Goal: Task Accomplishment & Management: Manage account settings

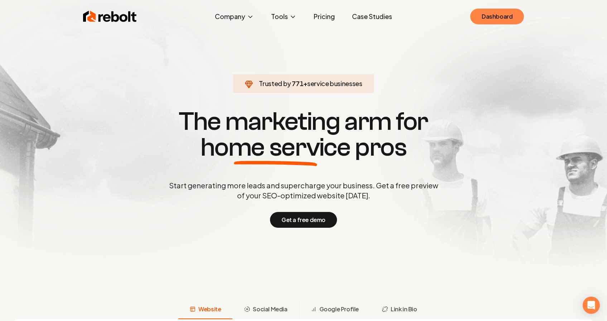
click at [499, 13] on link "Dashboard" at bounding box center [497, 17] width 54 height 16
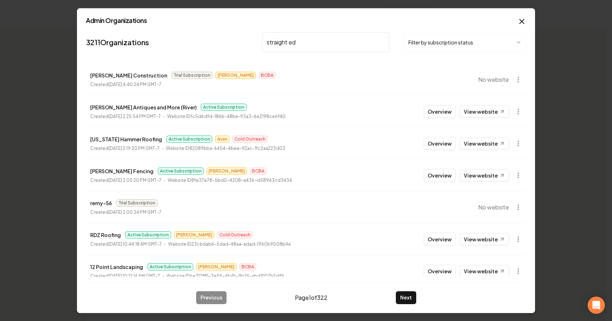
type input "straight edg"
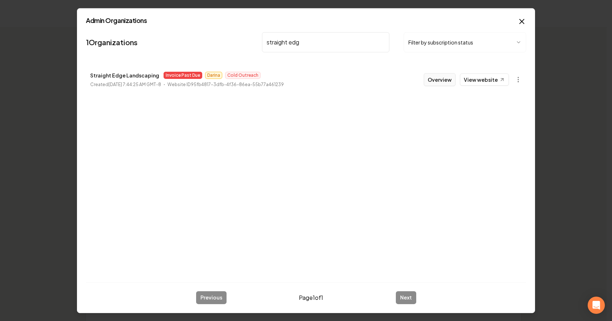
click at [441, 75] on button "Overview" at bounding box center [440, 79] width 32 height 13
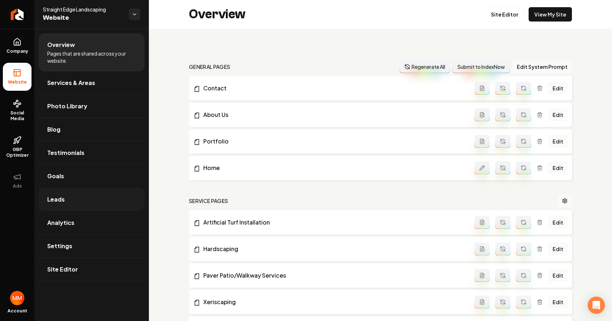
click at [79, 203] on link "Leads" at bounding box center [92, 199] width 106 height 23
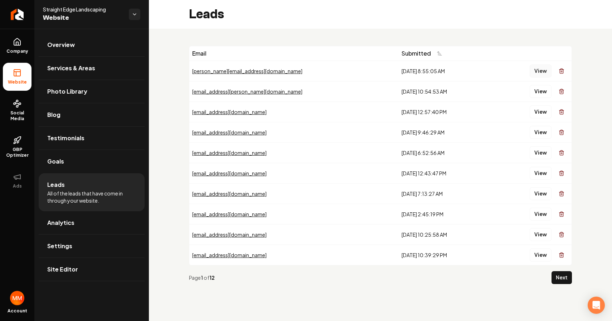
click at [541, 71] on button "View" at bounding box center [541, 70] width 22 height 13
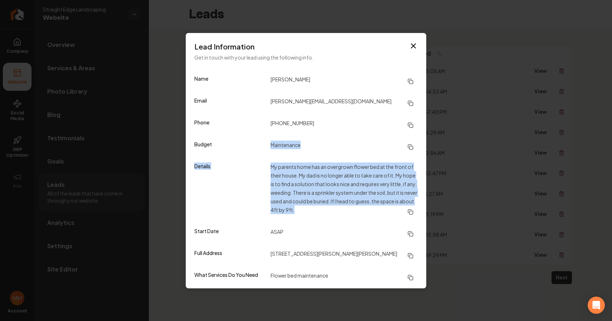
drag, startPoint x: 334, startPoint y: 206, endPoint x: 230, endPoint y: 148, distance: 120.1
click at [230, 148] on dl "Name [PERSON_NAME] Email [PERSON_NAME][EMAIL_ADDRESS][DOMAIN_NAME] Phone [PHONE…" at bounding box center [306, 179] width 241 height 217
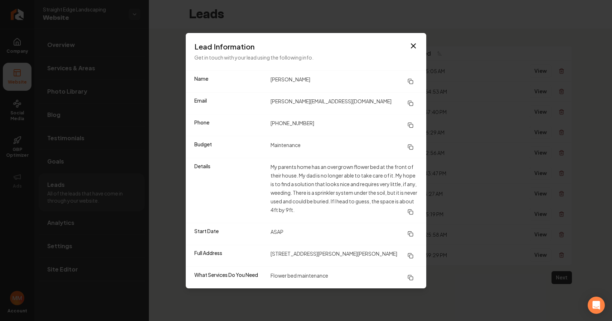
click at [348, 214] on dd "My parents home has an overgrown flower bed at the front of their house. My dad…" at bounding box center [344, 190] width 147 height 56
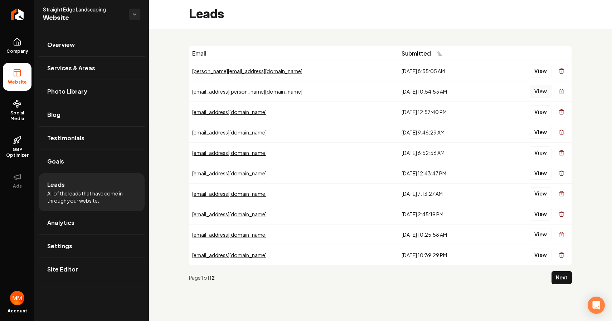
click at [537, 91] on button "View" at bounding box center [541, 91] width 22 height 13
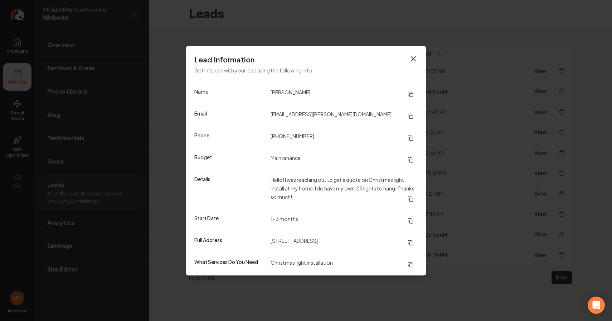
click at [413, 59] on icon "button" at bounding box center [413, 59] width 4 height 4
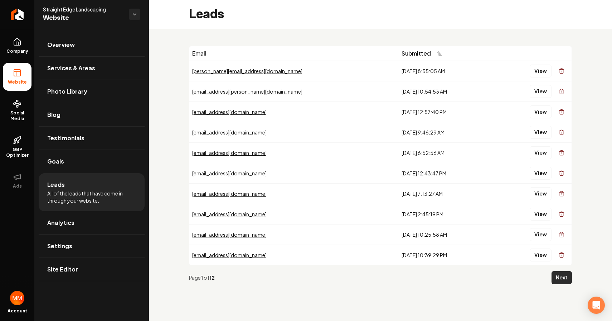
click at [558, 281] on button "Next" at bounding box center [562, 277] width 20 height 13
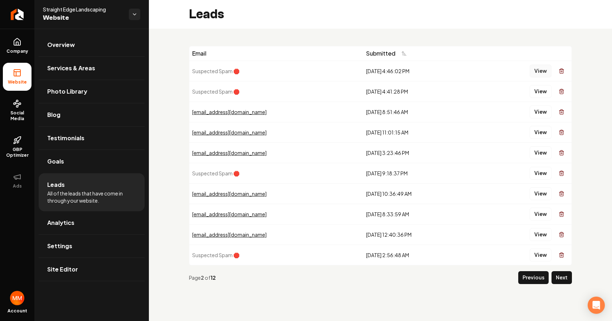
click at [534, 74] on button "View" at bounding box center [541, 70] width 22 height 13
click at [539, 92] on button "View" at bounding box center [541, 91] width 22 height 13
click at [559, 284] on div "Page 2 of 12 Previous Next" at bounding box center [380, 277] width 383 height 24
click at [564, 277] on button "Next" at bounding box center [562, 277] width 20 height 13
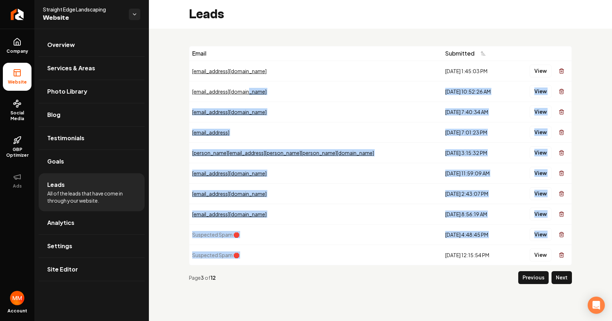
drag, startPoint x: 433, startPoint y: 244, endPoint x: 331, endPoint y: 86, distance: 188.0
click at [331, 88] on tbody "[EMAIL_ADDRESS][DOMAIN_NAME] [DATE] 1:45:03 PM View [EMAIL_ADDRESS][DOMAIN_NAME…" at bounding box center [380, 163] width 382 height 204
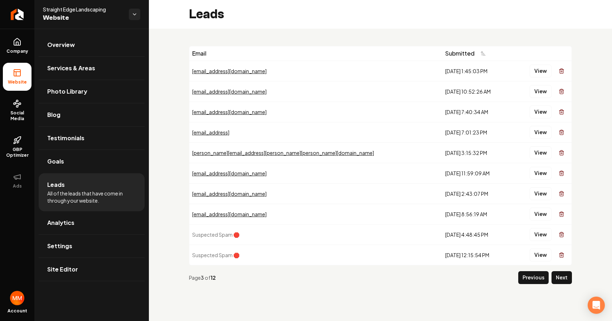
drag, startPoint x: 330, startPoint y: 48, endPoint x: 332, endPoint y: 52, distance: 5.0
click at [330, 48] on th "Email" at bounding box center [315, 53] width 253 height 14
click at [562, 274] on button "Next" at bounding box center [562, 277] width 20 height 13
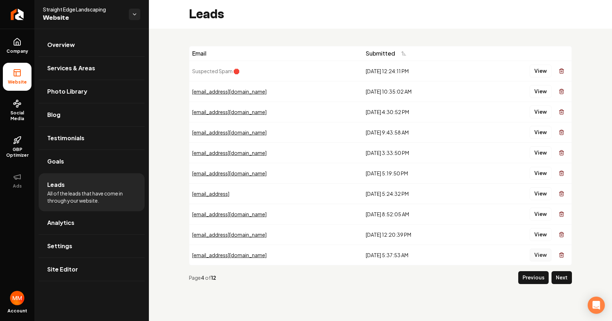
click at [543, 258] on button "View" at bounding box center [541, 254] width 22 height 13
drag, startPoint x: 290, startPoint y: 72, endPoint x: 427, endPoint y: 265, distance: 237.1
click at [428, 263] on tbody "Suspected Spam 🛑 [DATE] 12:24:11 PM View [EMAIL_ADDRESS][DOMAIN_NAME] [DATE] 10…" at bounding box center [380, 163] width 382 height 204
click at [428, 266] on div "Page 4 of 12 Previous Next" at bounding box center [380, 277] width 383 height 24
